Goal: Information Seeking & Learning: Learn about a topic

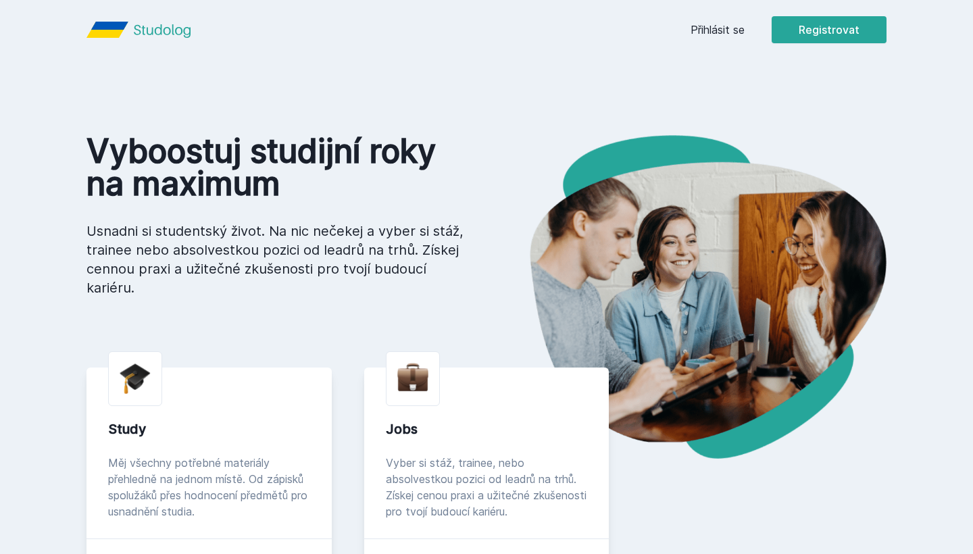
click at [710, 23] on link "Přihlásit se" at bounding box center [717, 30] width 54 height 16
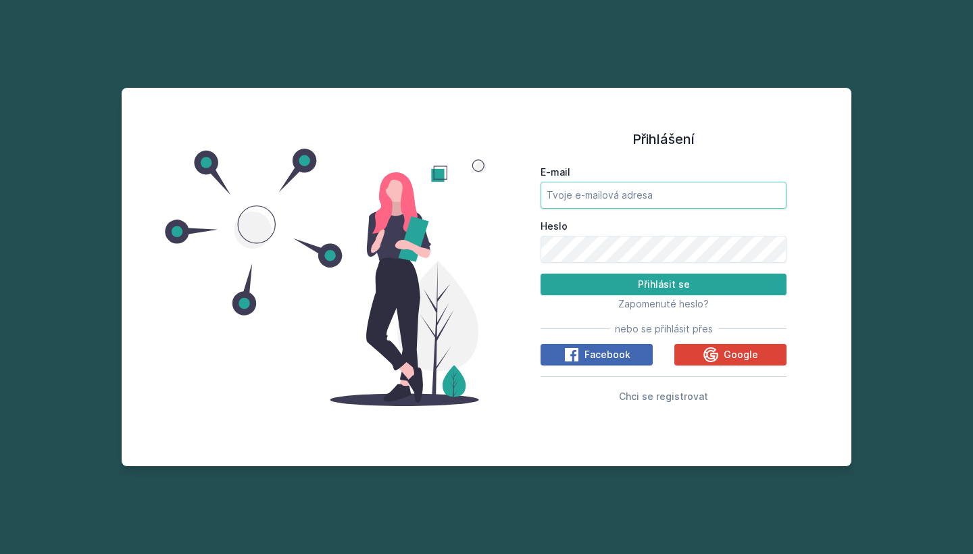
type input "[EMAIL_ADDRESS][DOMAIN_NAME]"
click at [663, 284] on button "Přihlásit se" at bounding box center [663, 285] width 246 height 22
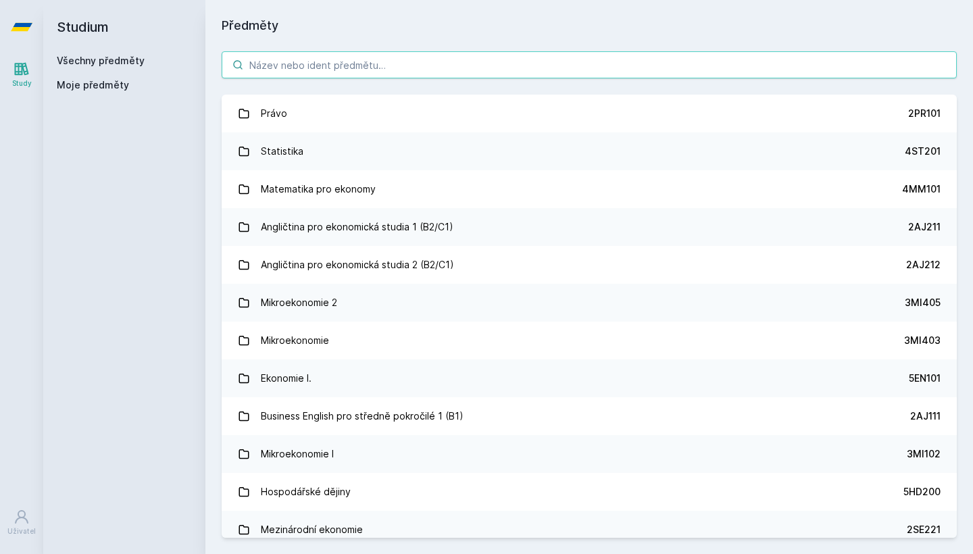
click at [353, 70] on input "search" at bounding box center [589, 64] width 735 height 27
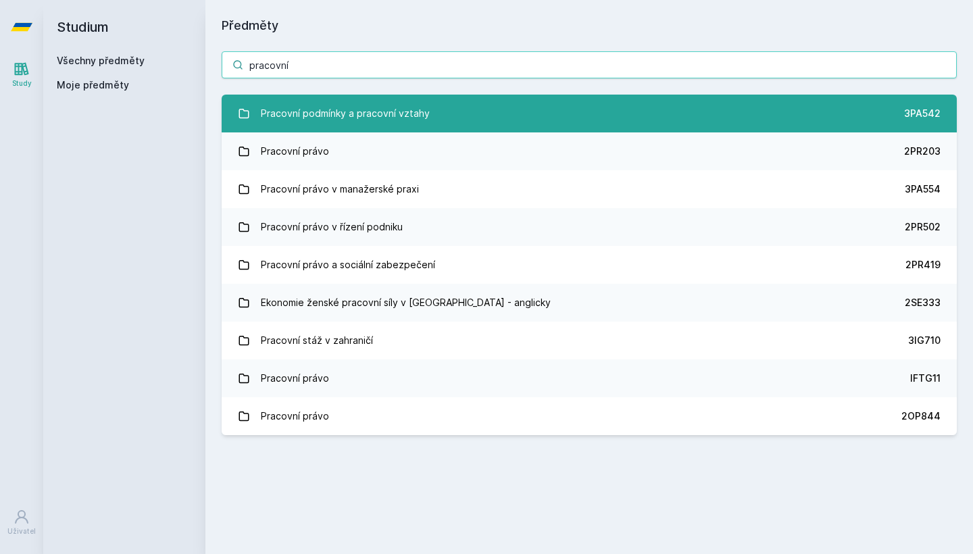
type input "pracovní"
click at [391, 116] on div "Pracovní podmínky a pracovní vztahy" at bounding box center [345, 113] width 169 height 27
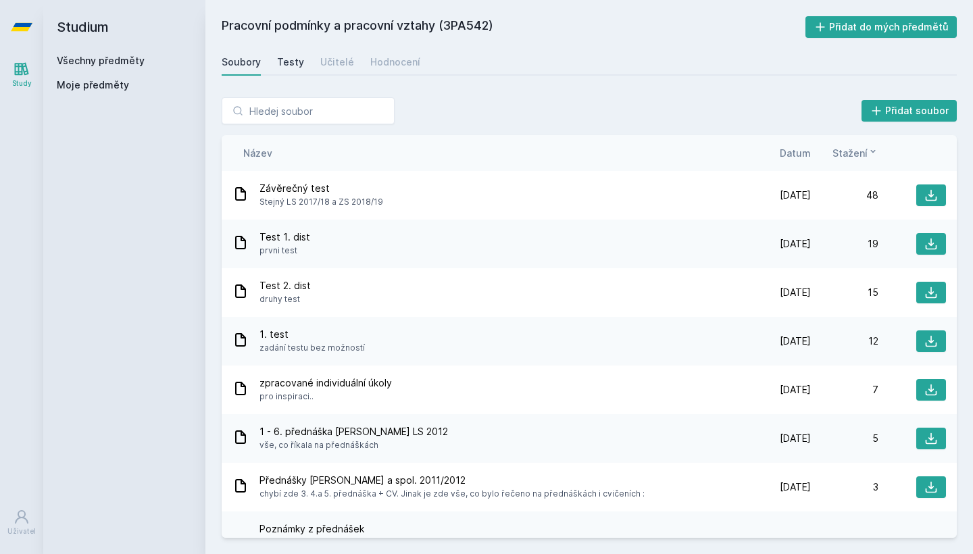
click at [297, 59] on div "Testy" at bounding box center [290, 62] width 27 height 14
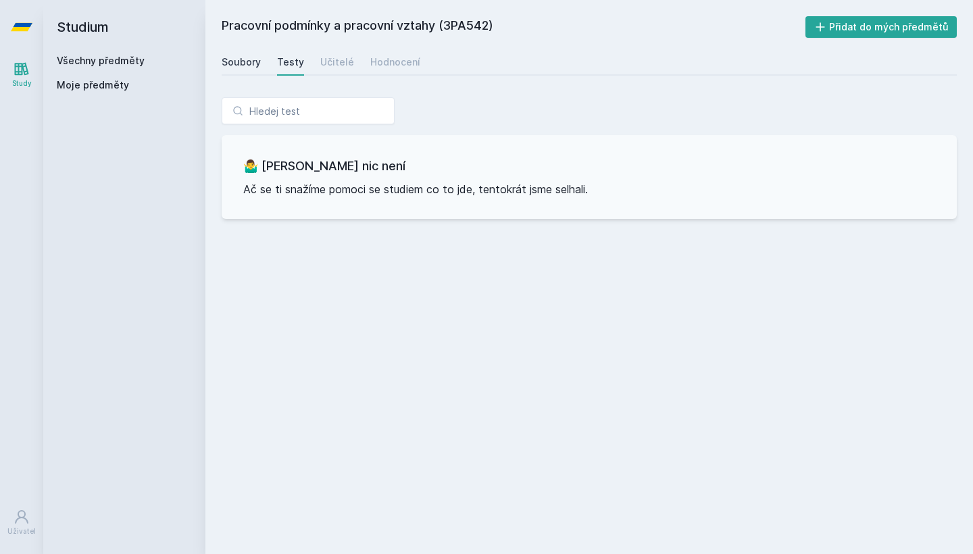
click at [256, 55] on link "Soubory" at bounding box center [241, 62] width 39 height 27
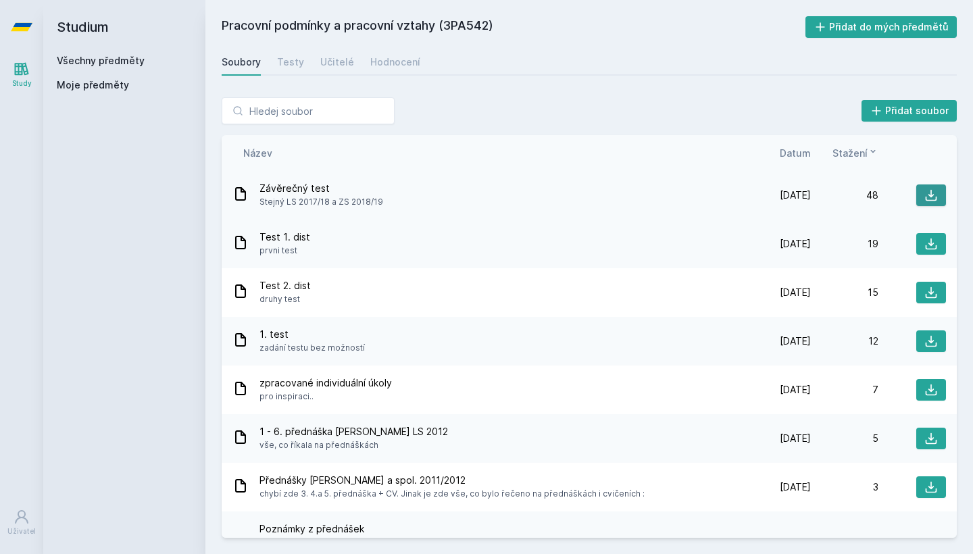
click at [932, 195] on icon at bounding box center [931, 195] width 14 height 14
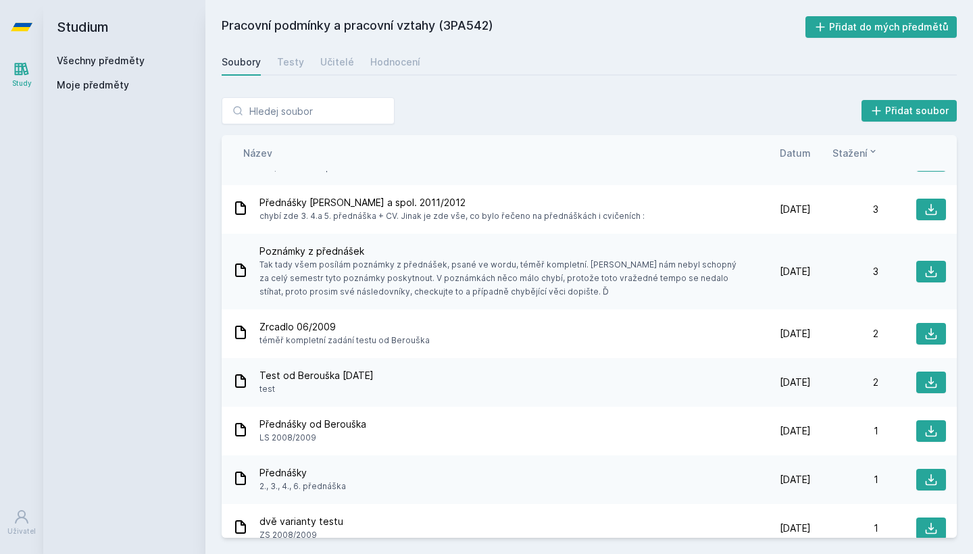
scroll to position [281, 0]
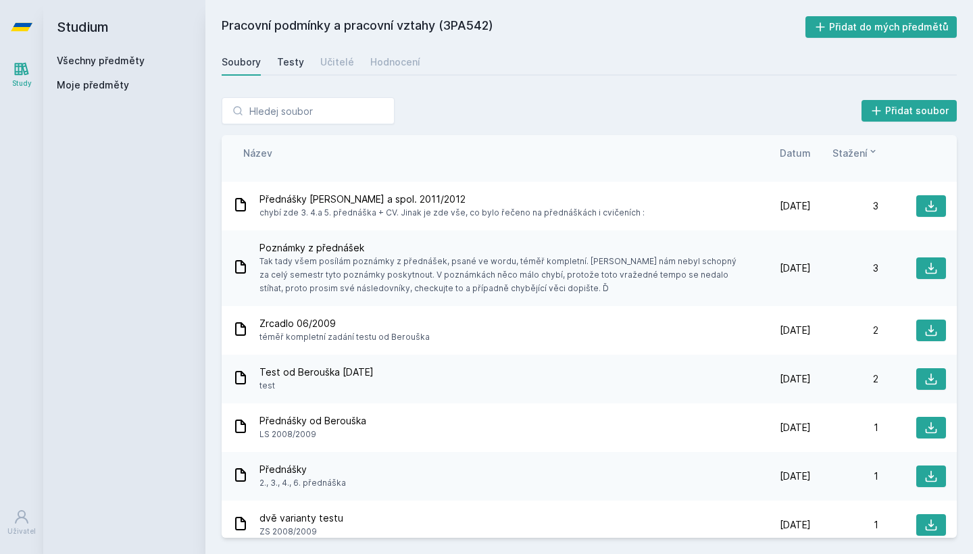
click at [286, 70] on link "Testy" at bounding box center [290, 62] width 27 height 27
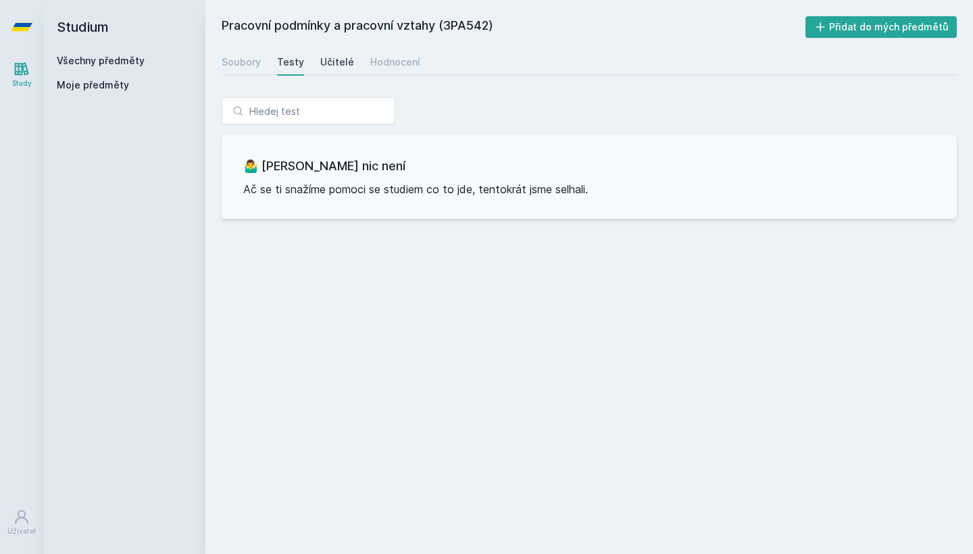
click at [340, 59] on div "Učitelé" at bounding box center [337, 62] width 34 height 14
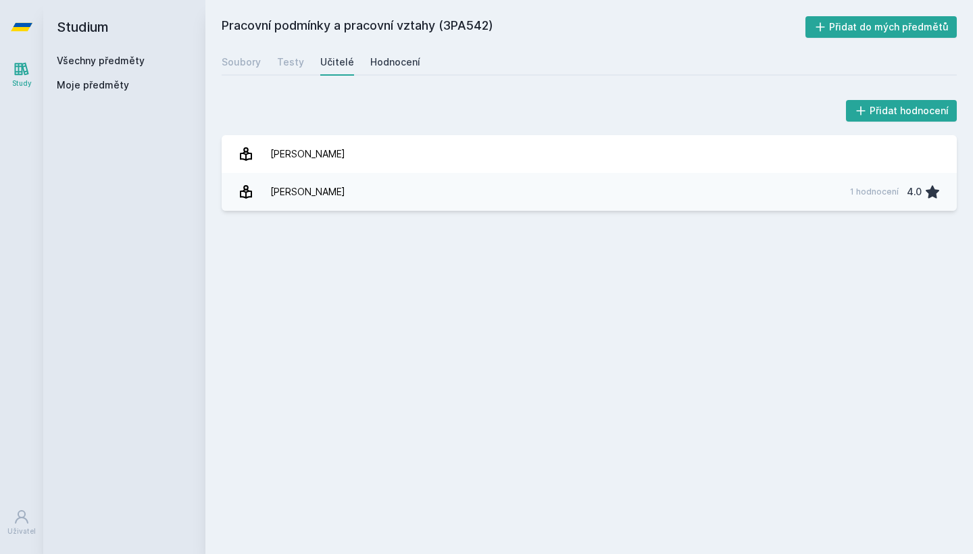
click at [384, 58] on div "Hodnocení" at bounding box center [395, 62] width 50 height 14
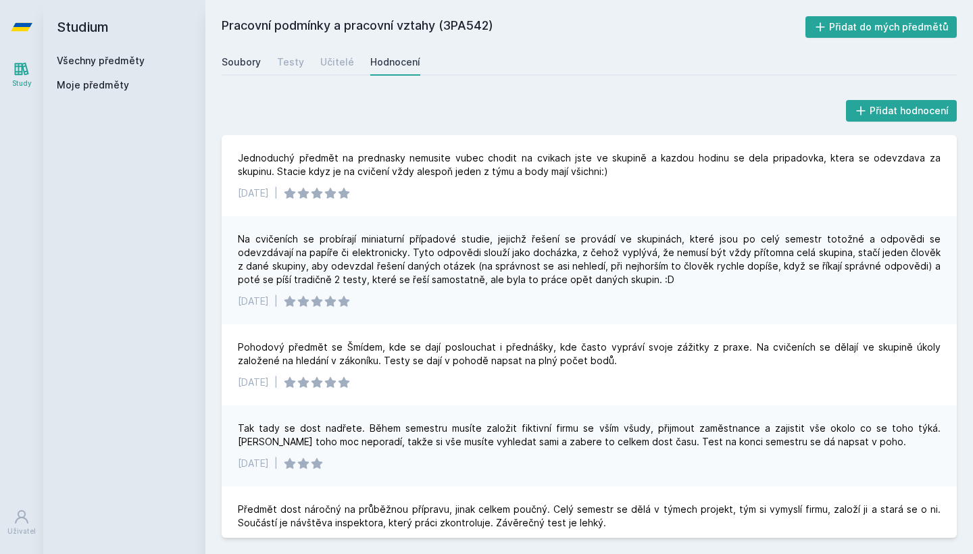
click at [245, 60] on div "Soubory" at bounding box center [241, 62] width 39 height 14
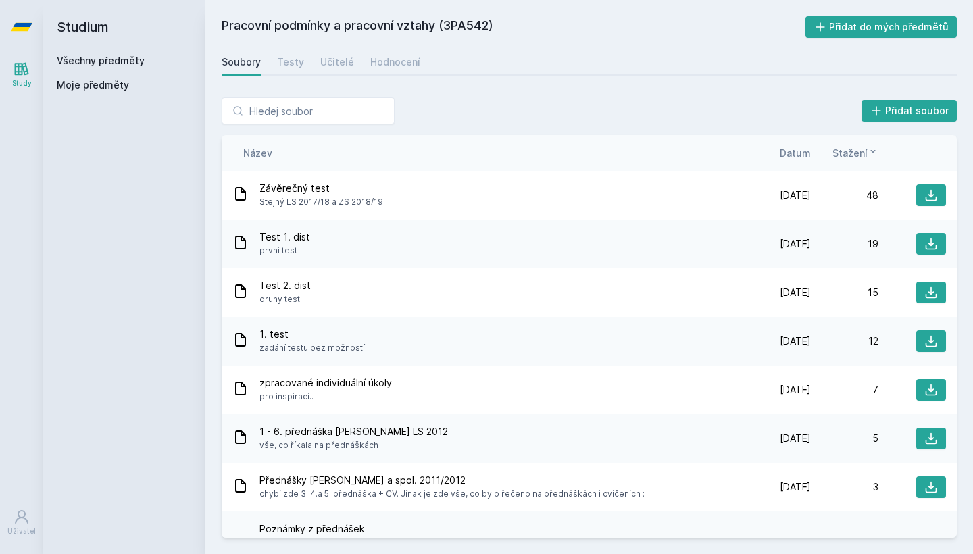
click at [99, 59] on link "Všechny předměty" at bounding box center [101, 60] width 88 height 11
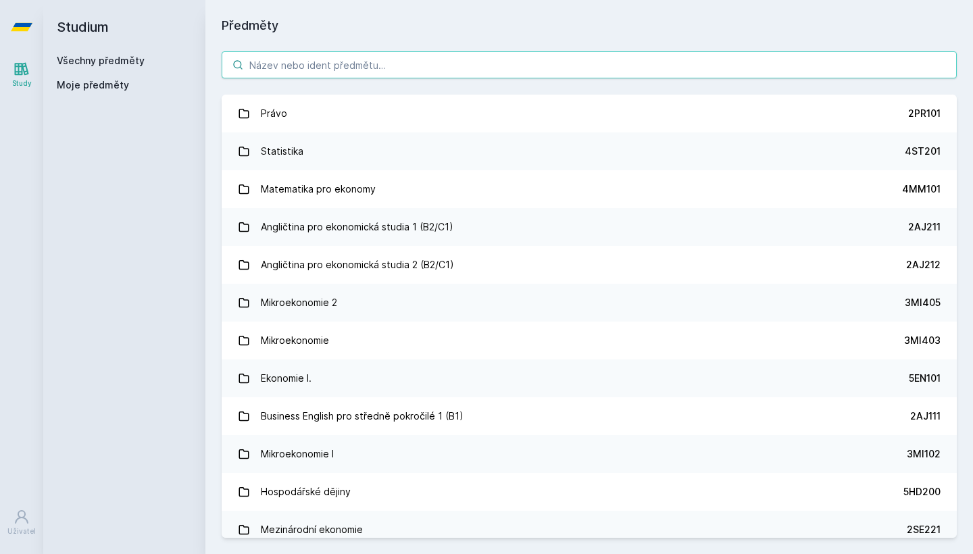
click at [360, 67] on input "search" at bounding box center [589, 64] width 735 height 27
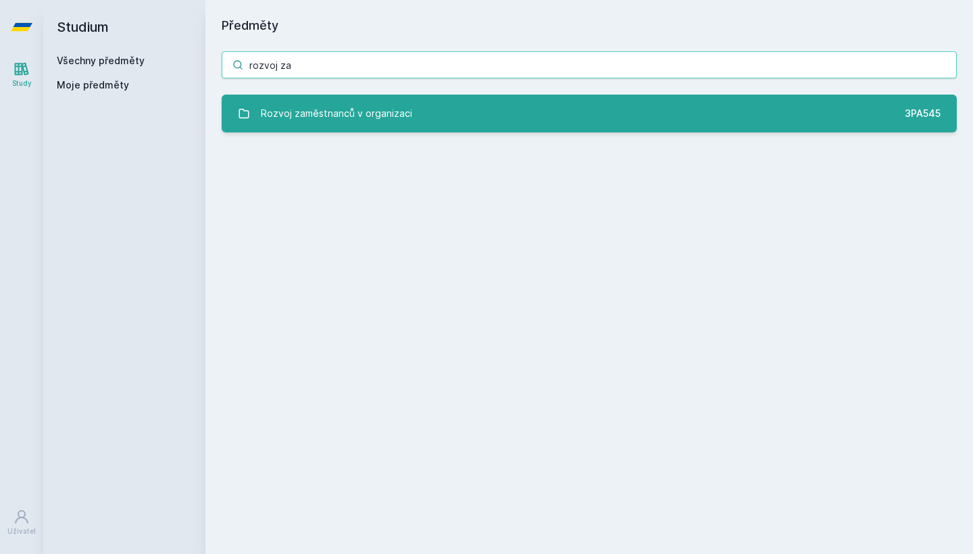
type input "rozvoj za"
click at [478, 119] on link "Rozvoj zaměstnanců v organizaci 3PA545" at bounding box center [589, 114] width 735 height 38
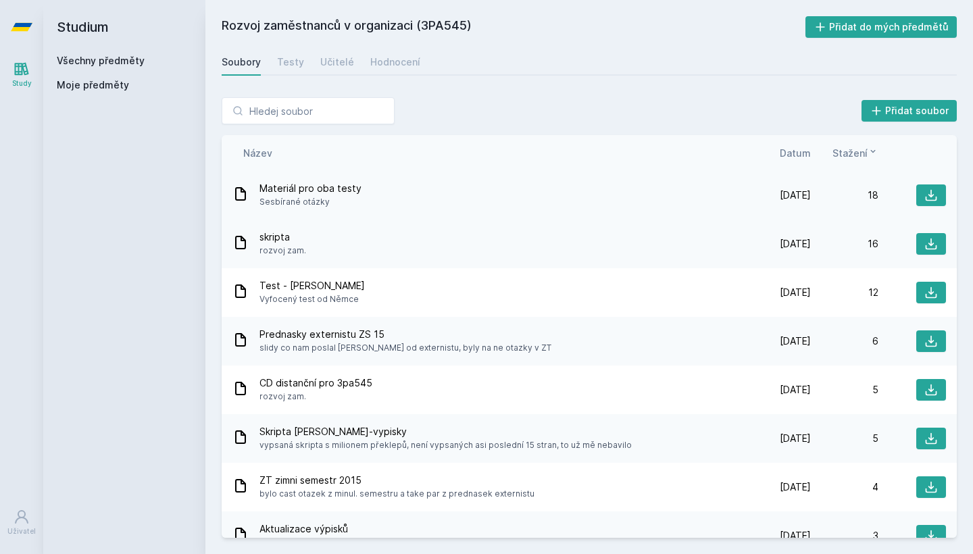
click at [499, 194] on div "Materiál pro oba testy Sesbírané otázky" at bounding box center [487, 195] width 511 height 27
click at [336, 64] on div "Učitelé" at bounding box center [337, 62] width 34 height 14
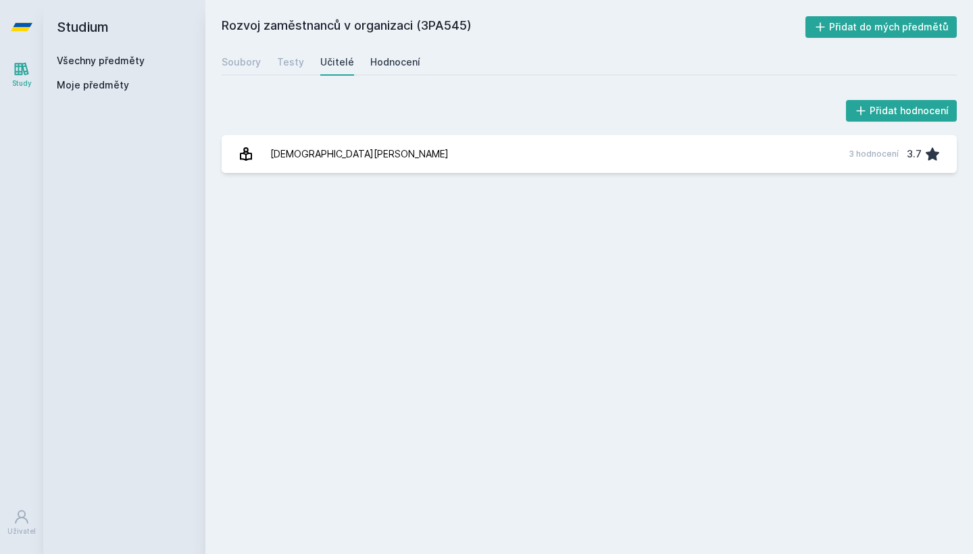
click at [397, 66] on div "Hodnocení" at bounding box center [395, 62] width 50 height 14
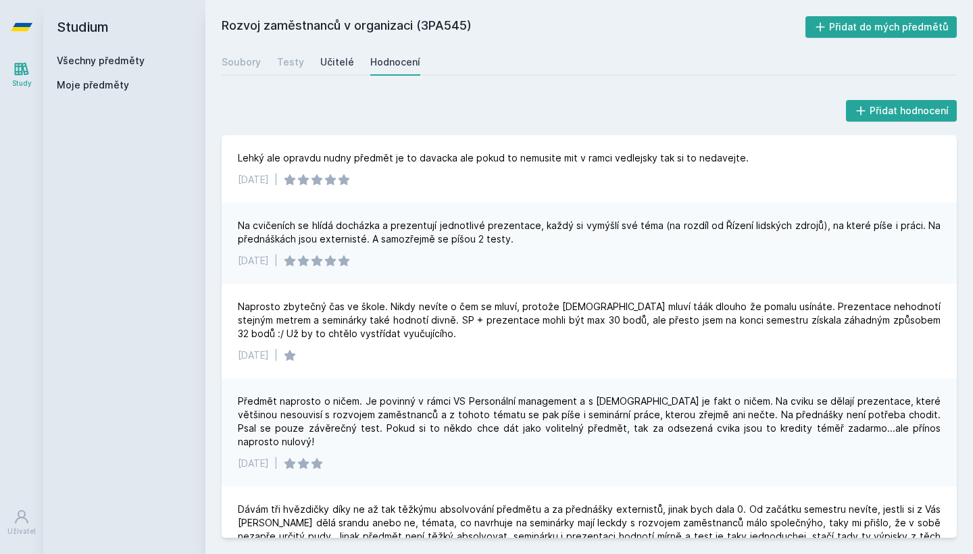
click at [333, 60] on div "Učitelé" at bounding box center [337, 62] width 34 height 14
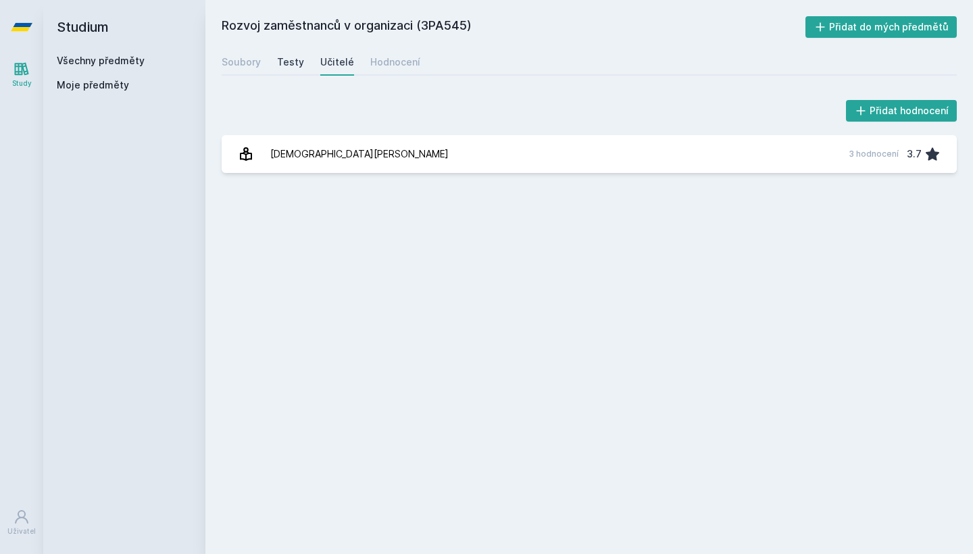
click at [278, 62] on div "Testy" at bounding box center [290, 62] width 27 height 14
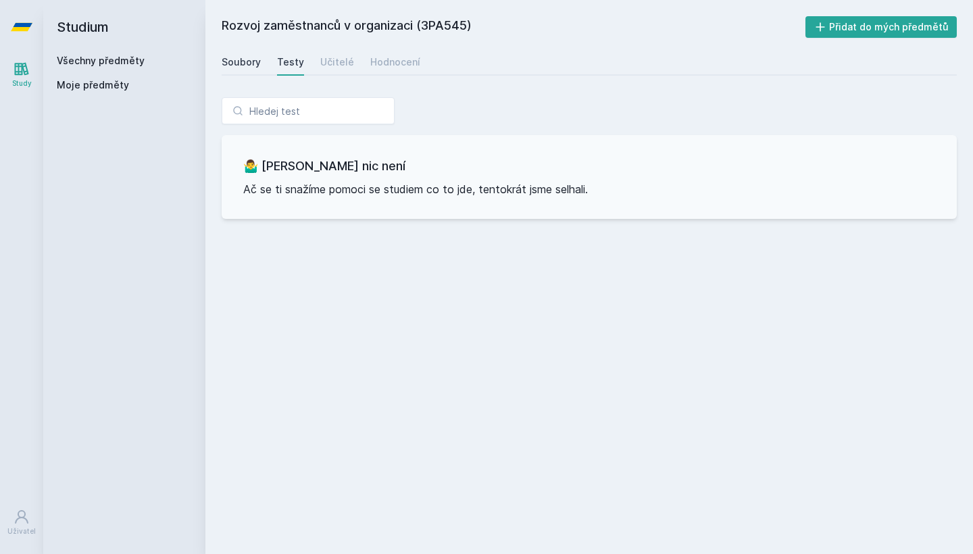
click at [241, 64] on div "Soubory" at bounding box center [241, 62] width 39 height 14
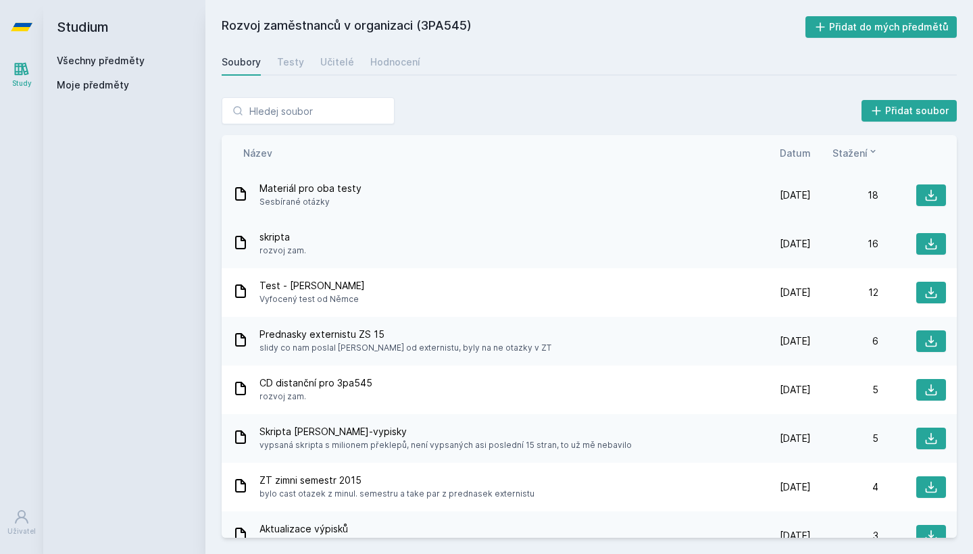
click at [295, 199] on span "Sesbírané otázky" at bounding box center [310, 202] width 102 height 14
click at [922, 198] on button at bounding box center [931, 195] width 30 height 22
click at [516, 108] on div "Přidat soubor" at bounding box center [589, 110] width 735 height 27
click at [282, 50] on link "Testy" at bounding box center [290, 62] width 27 height 27
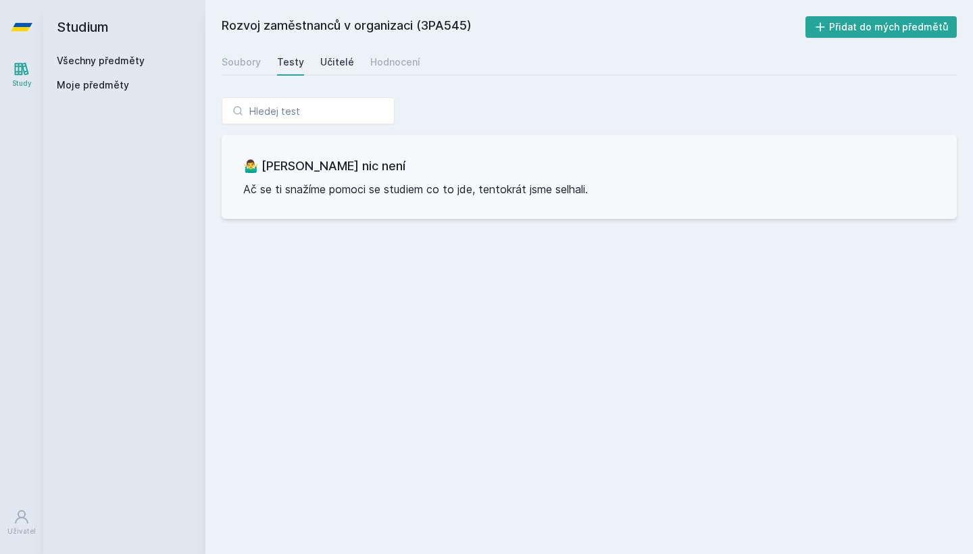
click at [336, 60] on div "Učitelé" at bounding box center [337, 62] width 34 height 14
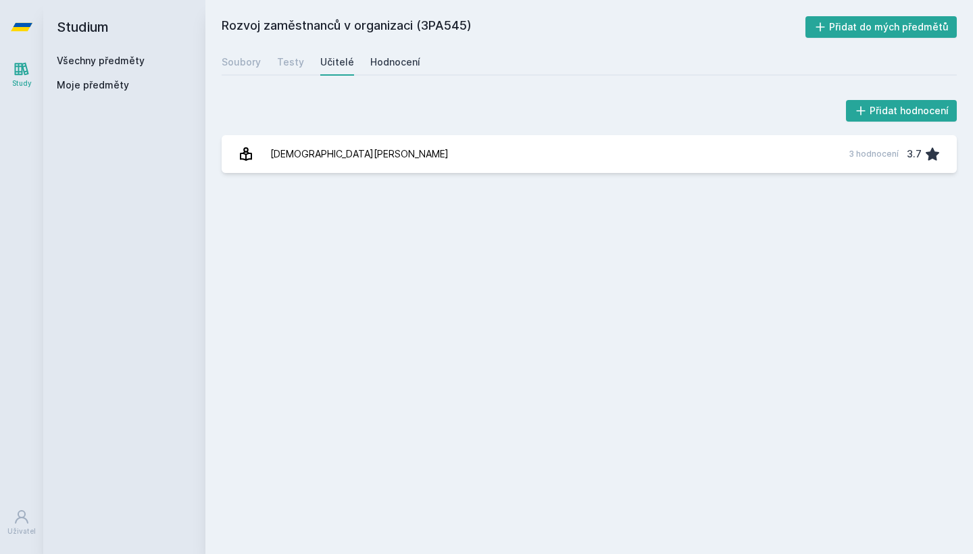
click at [395, 61] on div "Hodnocení" at bounding box center [395, 62] width 50 height 14
click at [117, 76] on div "Všechny předměty Moje předměty" at bounding box center [124, 75] width 135 height 43
click at [111, 55] on link "Všechny předměty" at bounding box center [101, 60] width 88 height 11
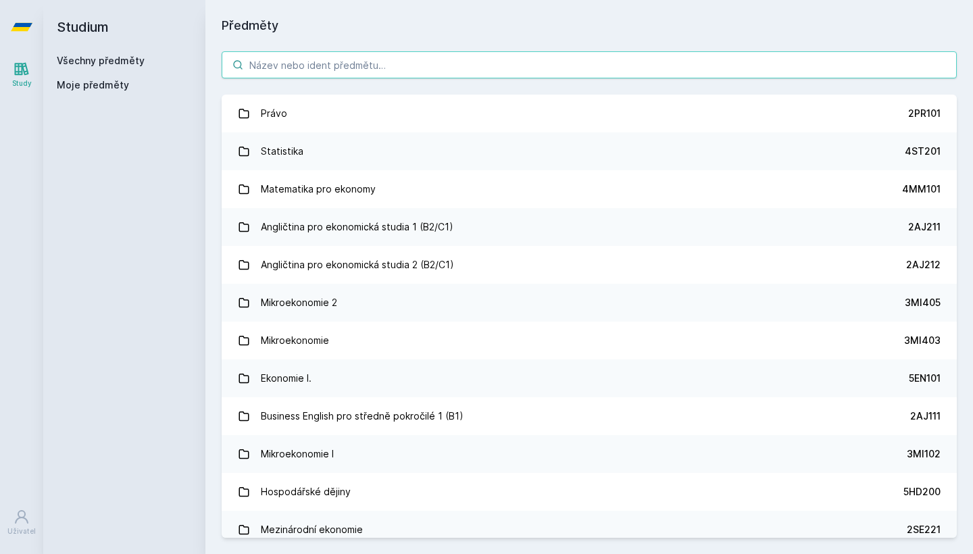
click at [421, 66] on input "search" at bounding box center [589, 64] width 735 height 27
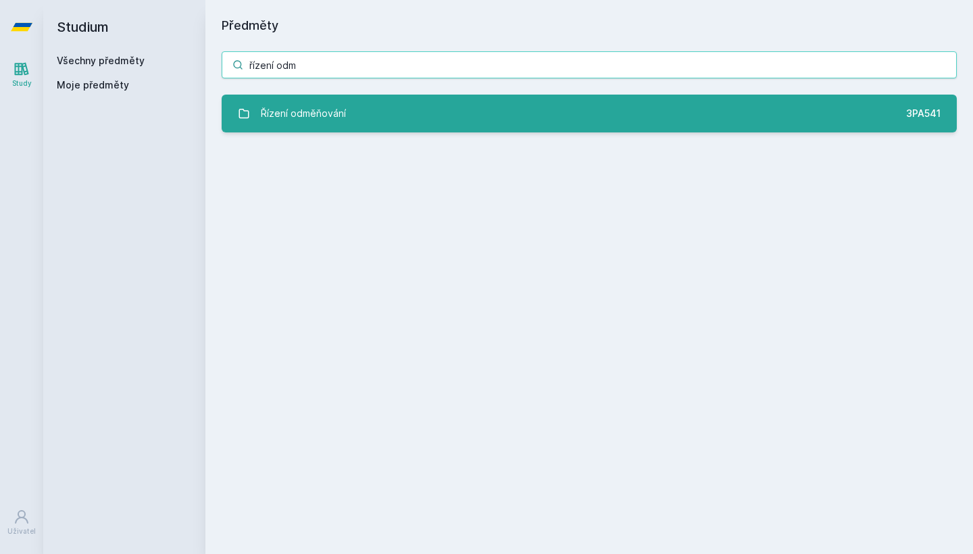
type input "řízení odm"
click at [301, 114] on div "Řízení odměňování" at bounding box center [303, 113] width 85 height 27
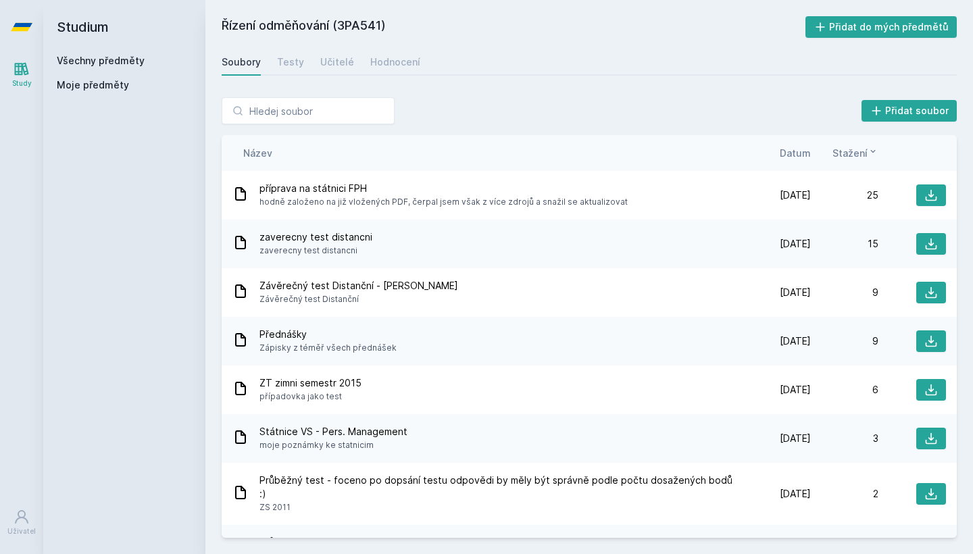
click at [303, 60] on div "Soubory Testy Učitelé Hodnocení" at bounding box center [589, 62] width 735 height 27
click at [291, 60] on div "Testy" at bounding box center [290, 62] width 27 height 14
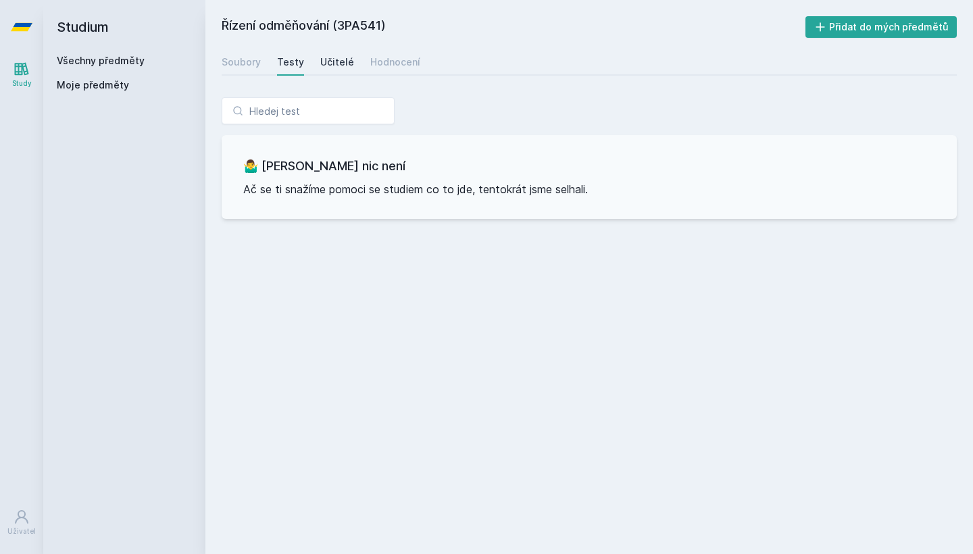
click at [330, 62] on div "Učitelé" at bounding box center [337, 62] width 34 height 14
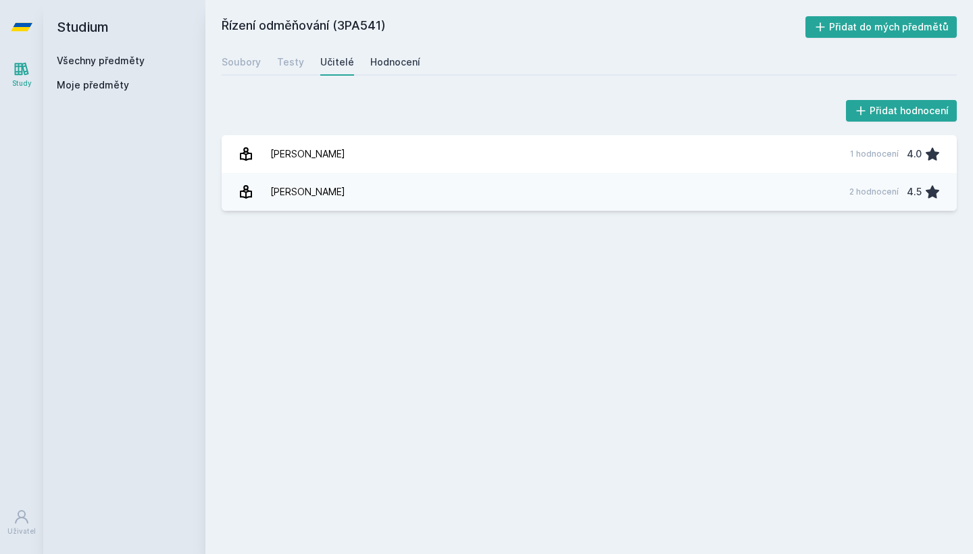
click at [390, 61] on div "Hodnocení" at bounding box center [395, 62] width 50 height 14
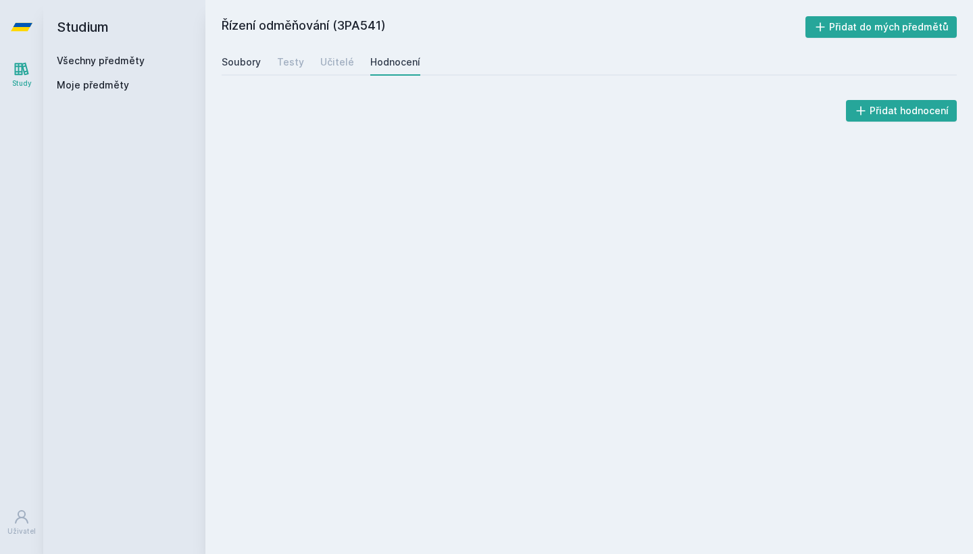
click at [243, 57] on div "Soubory" at bounding box center [241, 62] width 39 height 14
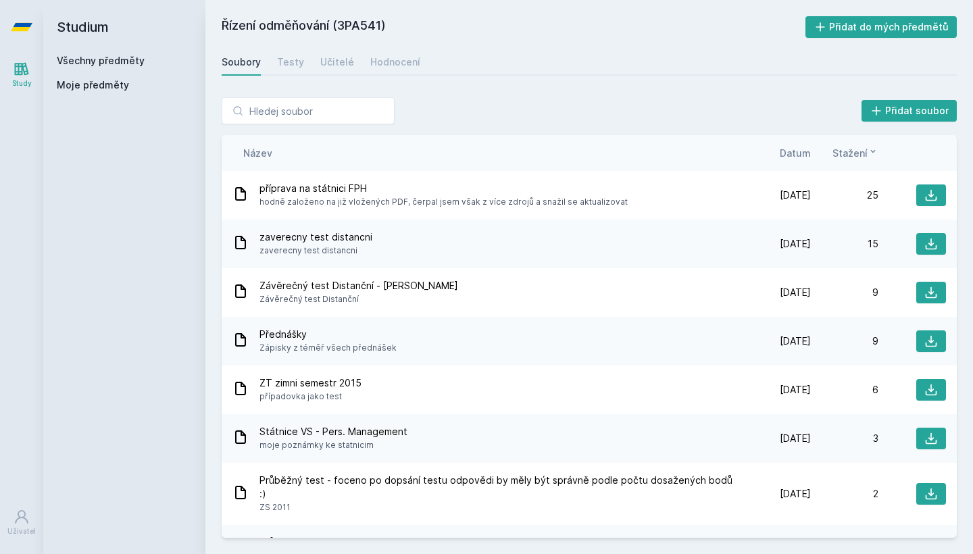
click at [230, 21] on h2 "Řízení odměňování (3PA541)" at bounding box center [514, 27] width 584 height 22
drag, startPoint x: 224, startPoint y: 21, endPoint x: 408, endPoint y: 20, distance: 183.8
click at [408, 20] on h2 "Řízení odměňování (3PA541)" at bounding box center [514, 27] width 584 height 22
copy h2 "Řízení odměňování (3PA541)"
click at [369, 92] on div "Přidat soubor Řazení: Název Datum Stažení Název Datum Stažení příprava na státn…" at bounding box center [589, 317] width 768 height 473
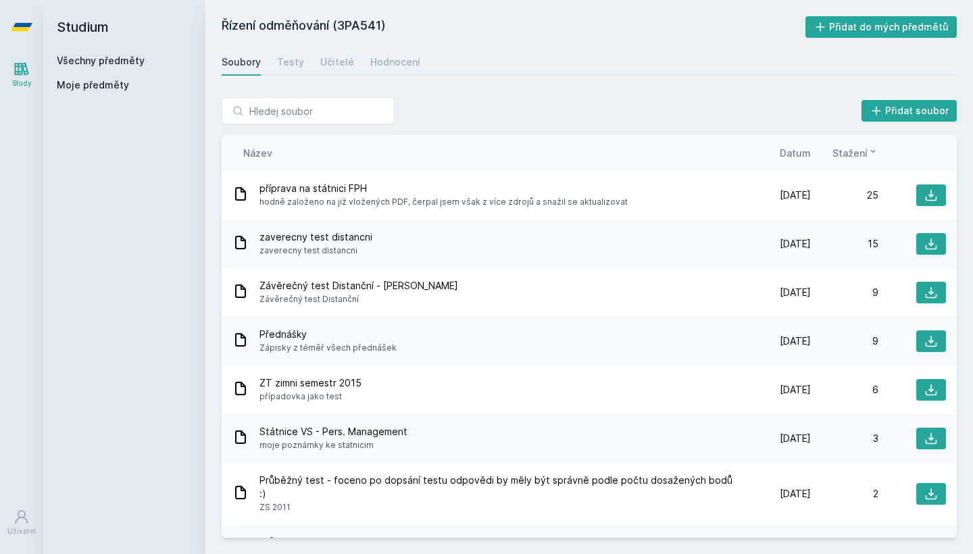
click at [129, 55] on link "Všechny předměty" at bounding box center [101, 60] width 88 height 11
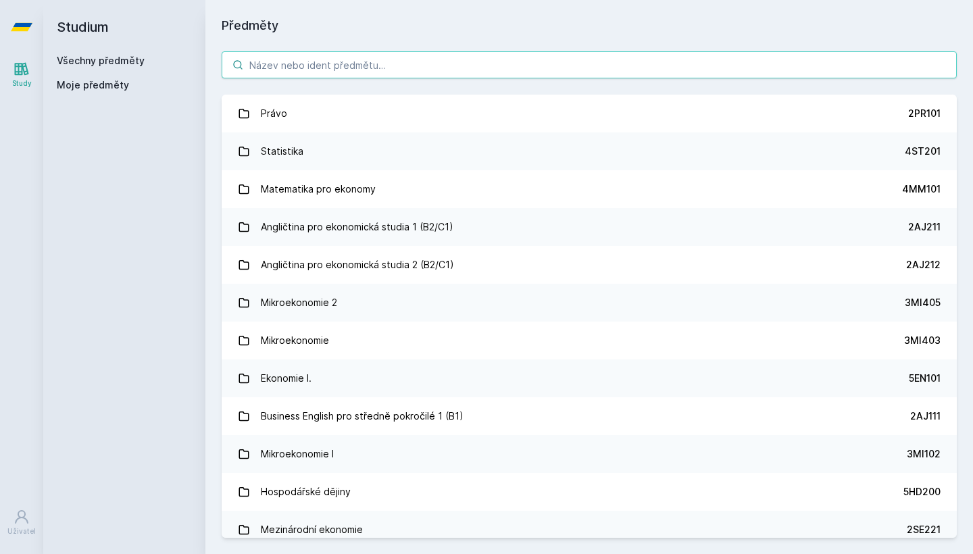
click at [324, 55] on input "search" at bounding box center [589, 64] width 735 height 27
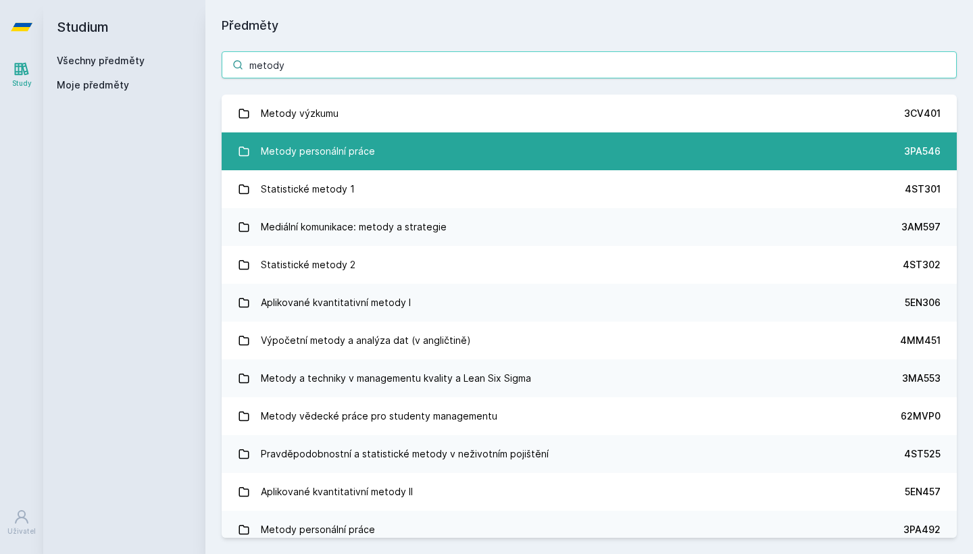
type input "metody"
click at [333, 151] on div "Metody personální práce" at bounding box center [318, 151] width 114 height 27
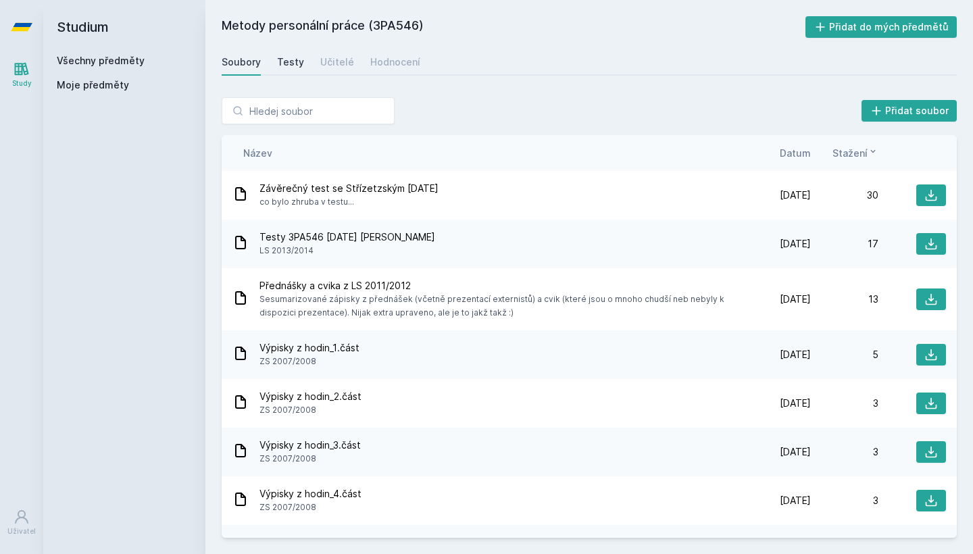
click at [285, 61] on div "Testy" at bounding box center [290, 62] width 27 height 14
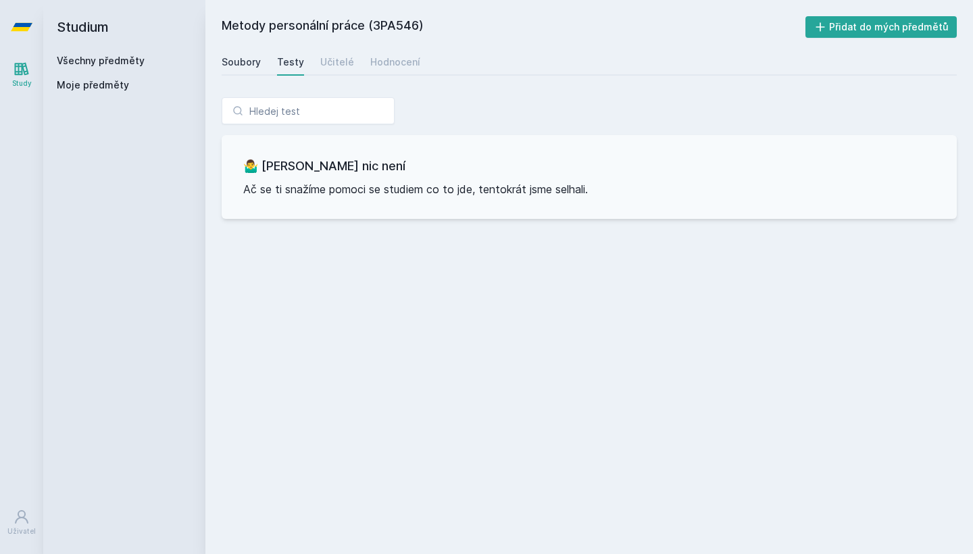
click at [236, 59] on div "Soubory" at bounding box center [241, 62] width 39 height 14
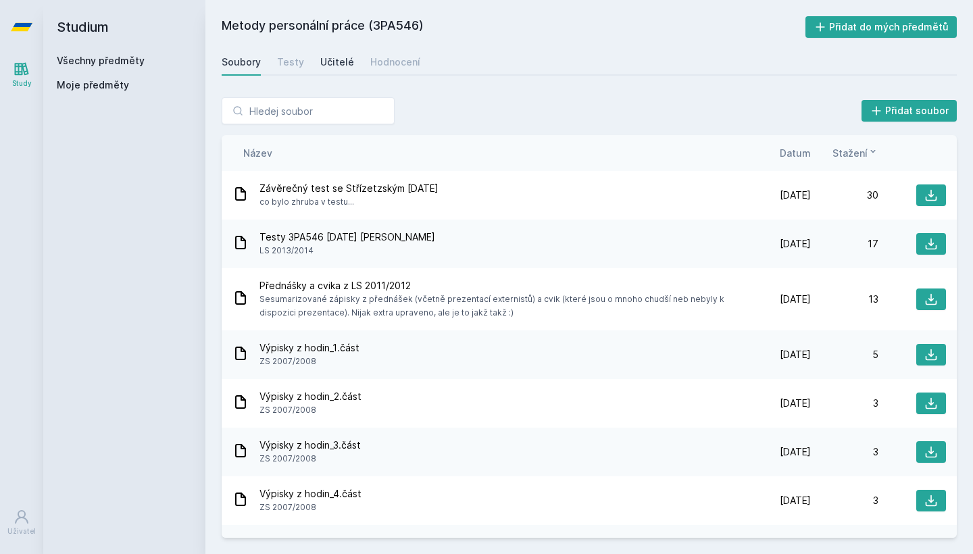
click at [338, 57] on div "Učitelé" at bounding box center [337, 62] width 34 height 14
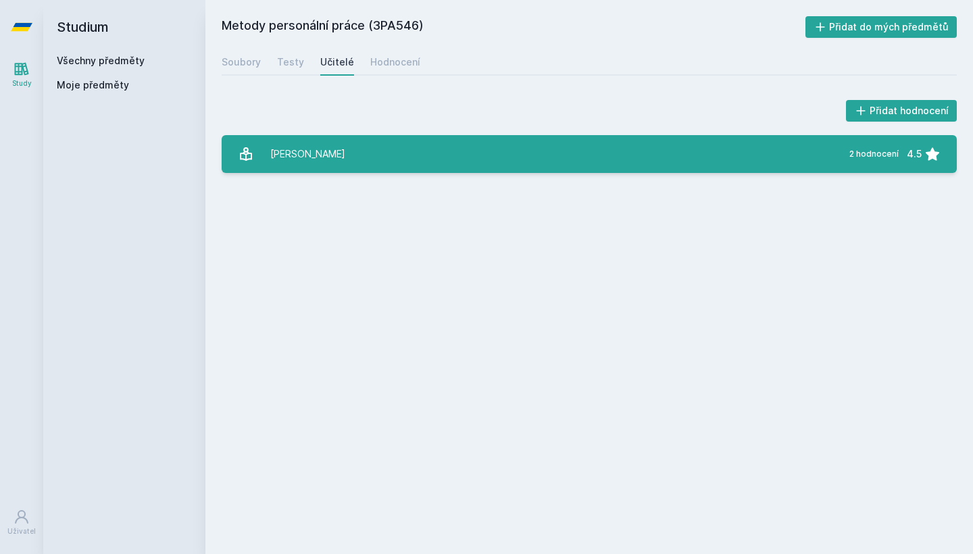
click at [338, 155] on div "[PERSON_NAME]" at bounding box center [307, 154] width 75 height 27
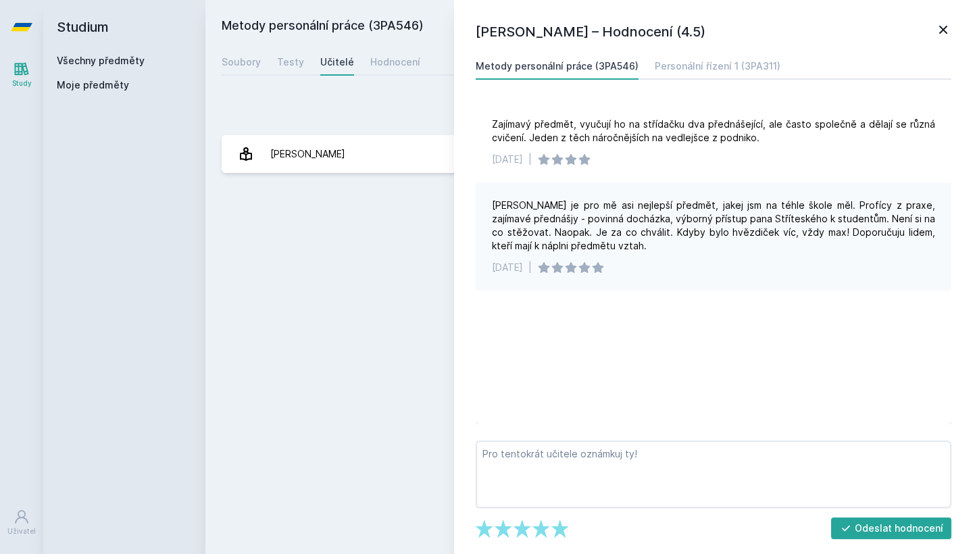
click at [940, 28] on icon at bounding box center [943, 30] width 16 height 16
